Goal: Task Accomplishment & Management: Use online tool/utility

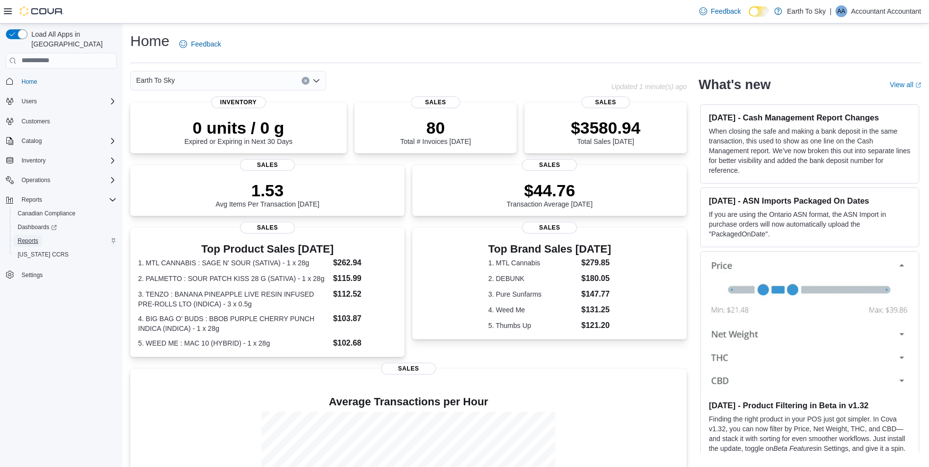
click at [32, 237] on span "Reports" at bounding box center [28, 241] width 21 height 12
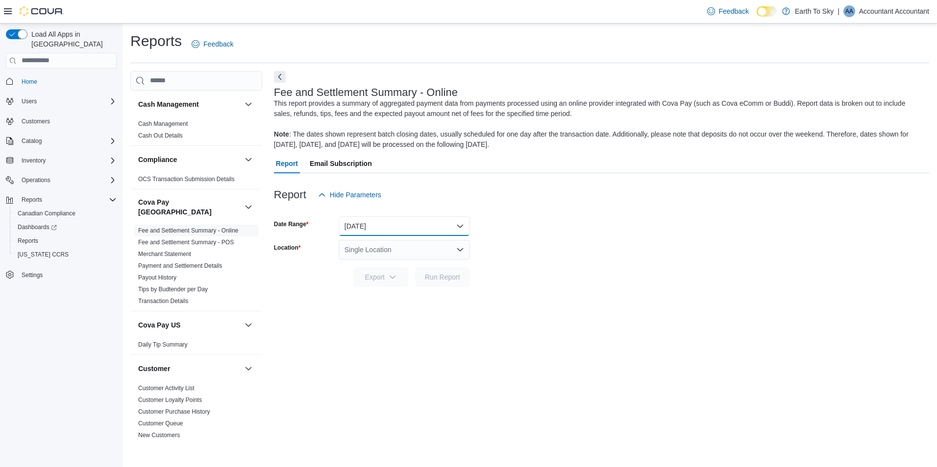
click at [366, 221] on button "[DATE]" at bounding box center [404, 227] width 131 height 20
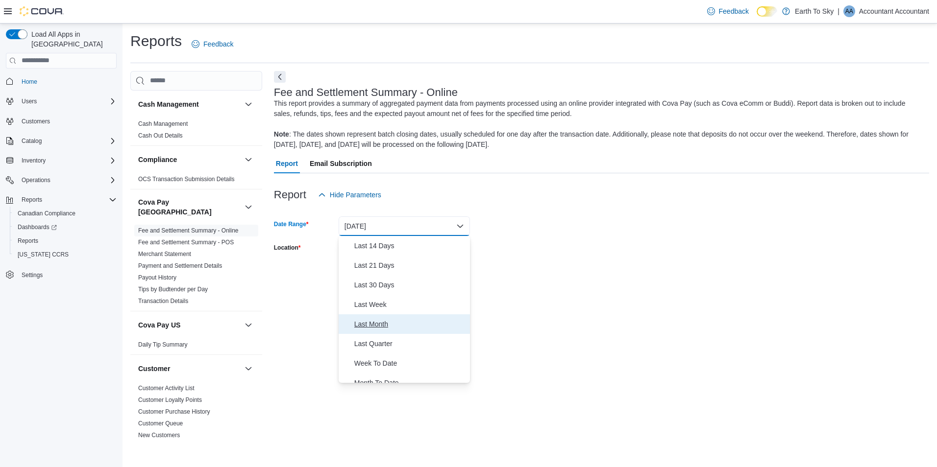
click at [385, 319] on span "Last Month" at bounding box center [410, 324] width 112 height 12
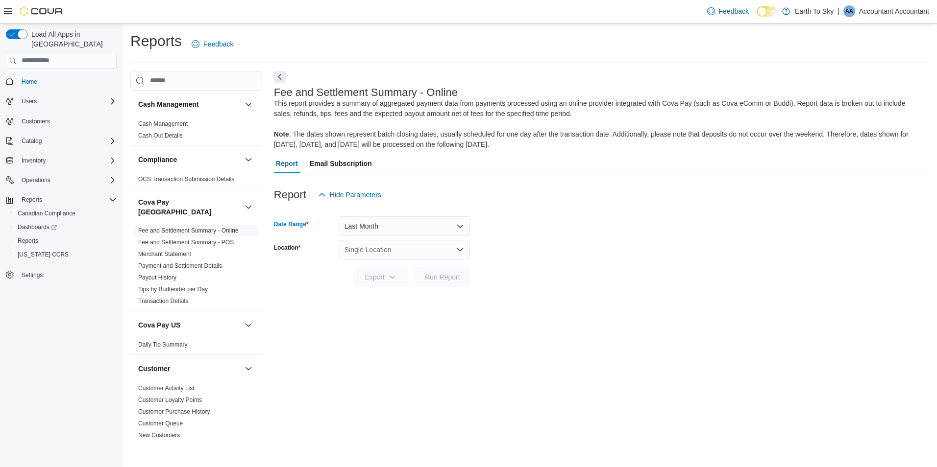
click at [441, 250] on div "Single Location" at bounding box center [404, 250] width 131 height 20
click at [414, 281] on div "Port Renfrew" at bounding box center [410, 281] width 108 height 10
click at [435, 251] on div "Port Renfrew Combo box. Selected. [GEOGRAPHIC_DATA]. Press Backspace to delete …" at bounding box center [404, 250] width 131 height 20
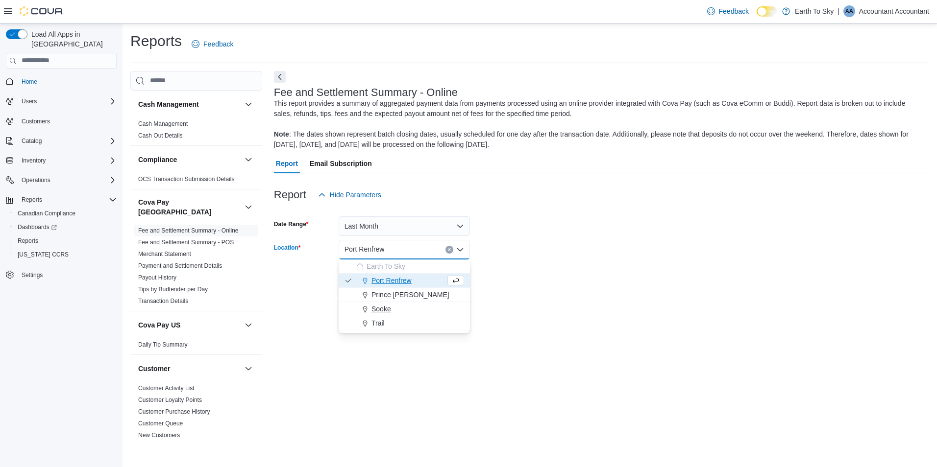
click at [391, 308] on div "Sooke" at bounding box center [410, 309] width 108 height 10
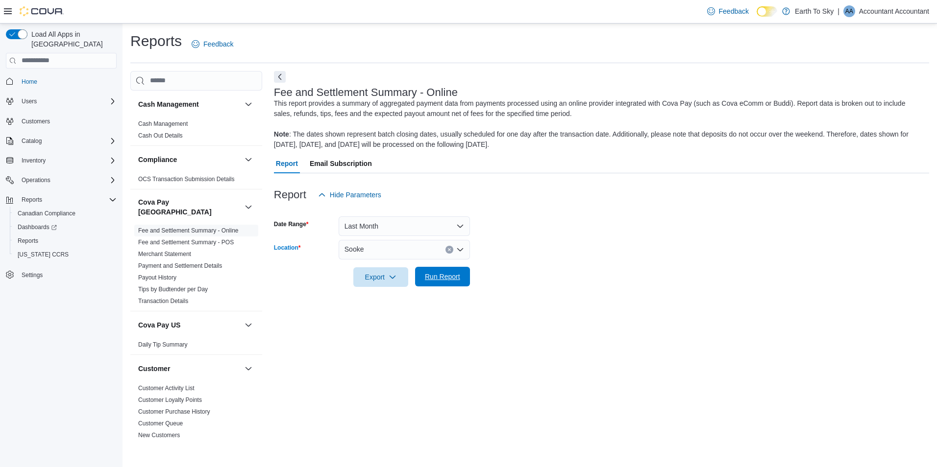
click at [451, 273] on span "Run Report" at bounding box center [442, 277] width 35 height 10
click at [436, 283] on span "Run Report" at bounding box center [442, 277] width 43 height 20
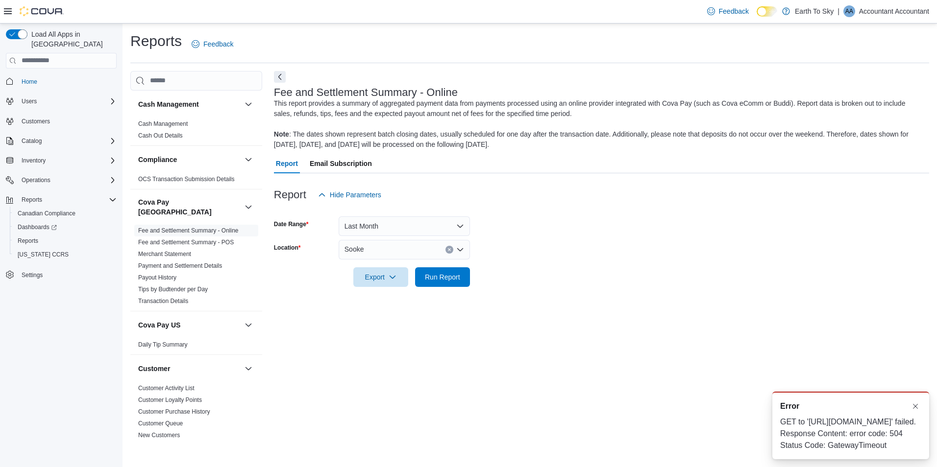
click at [865, 19] on div "Feedback Dark Mode Earth To Sky | AA Accountant Accountant" at bounding box center [816, 11] width 226 height 20
click at [879, 8] on p "Accountant Accountant" at bounding box center [894, 11] width 70 height 12
click at [861, 95] on span "Sign Out" at bounding box center [865, 96] width 26 height 10
